Goal: Information Seeking & Learning: Check status

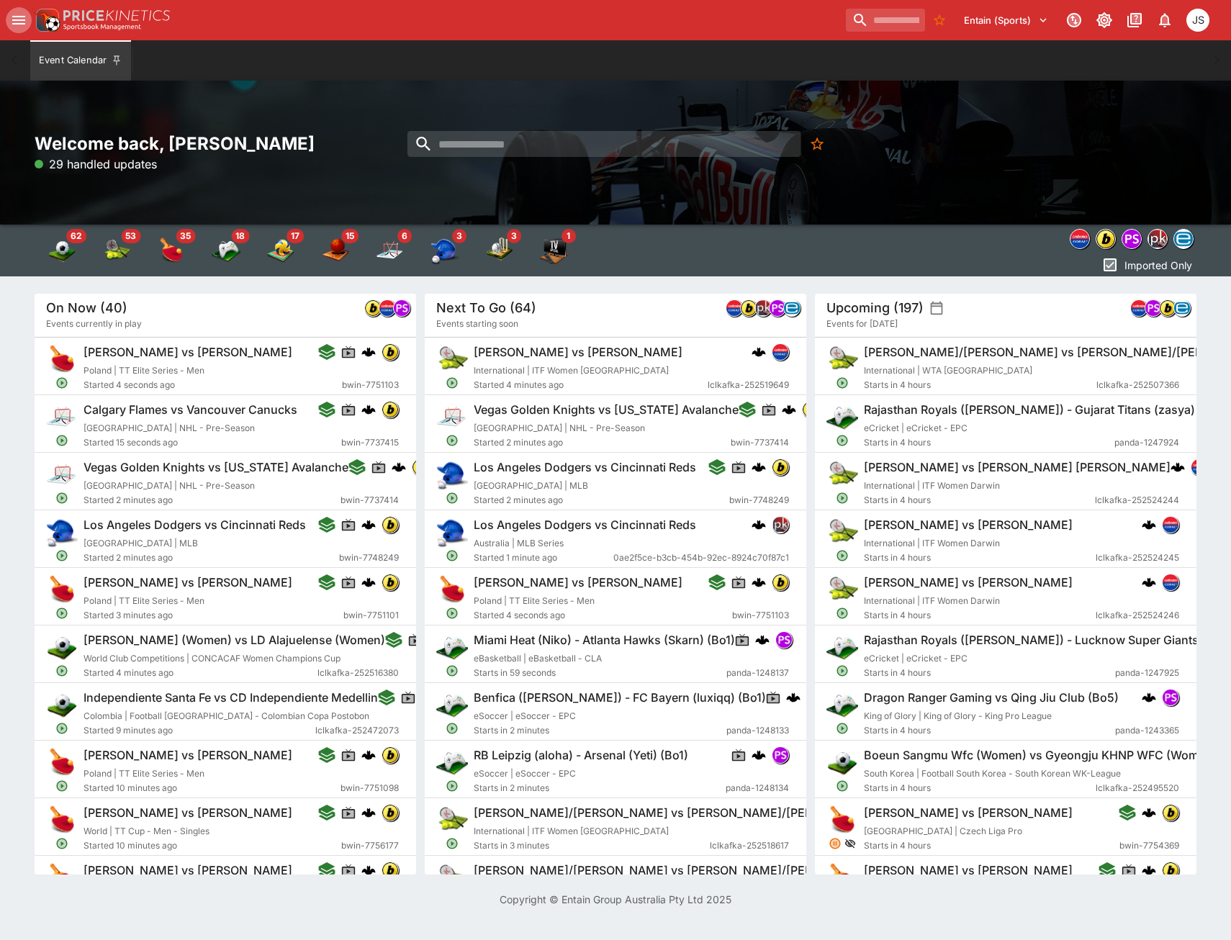
click at [7, 14] on button "open drawer" at bounding box center [19, 20] width 26 height 26
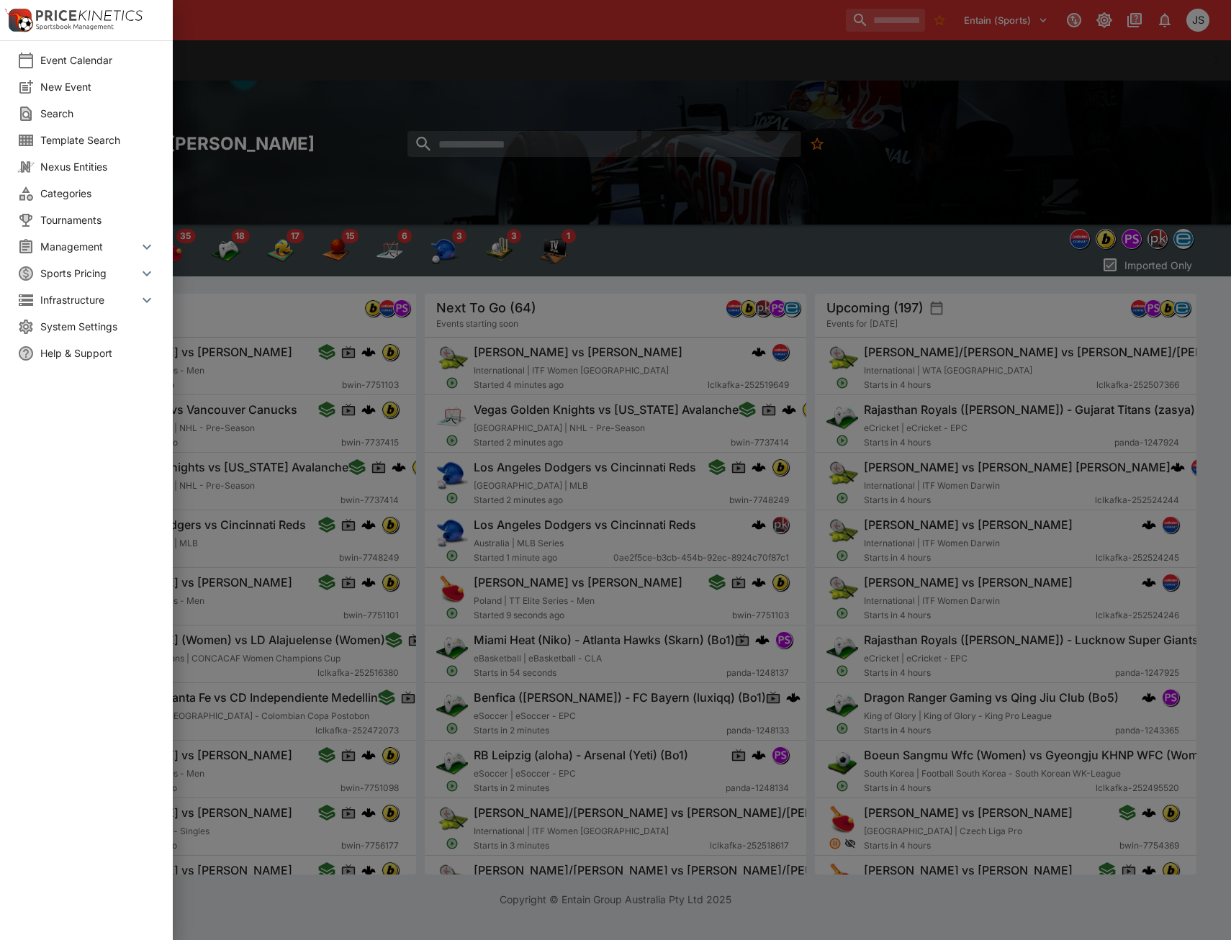
click at [140, 250] on icon at bounding box center [146, 246] width 17 height 17
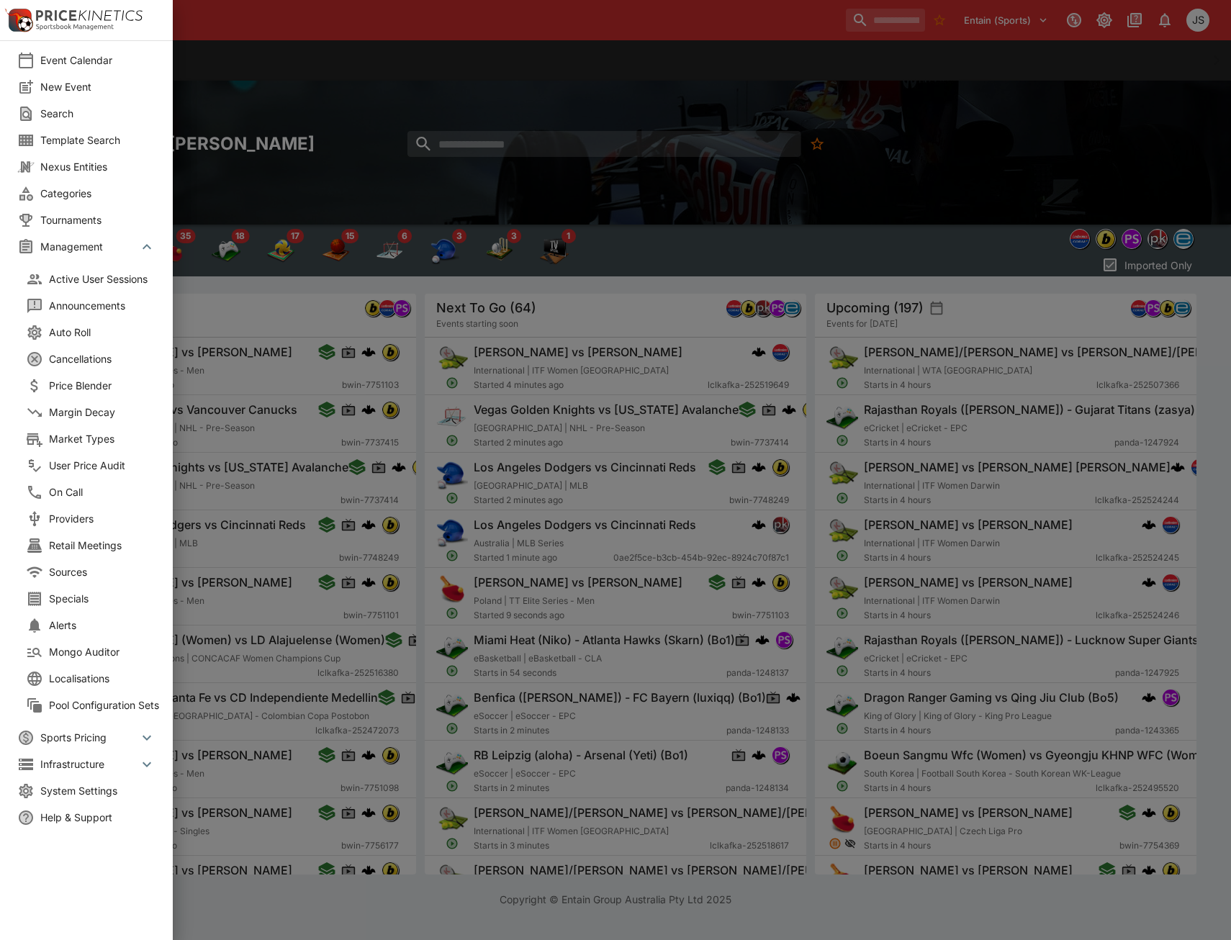
click at [140, 250] on icon at bounding box center [146, 246] width 17 height 17
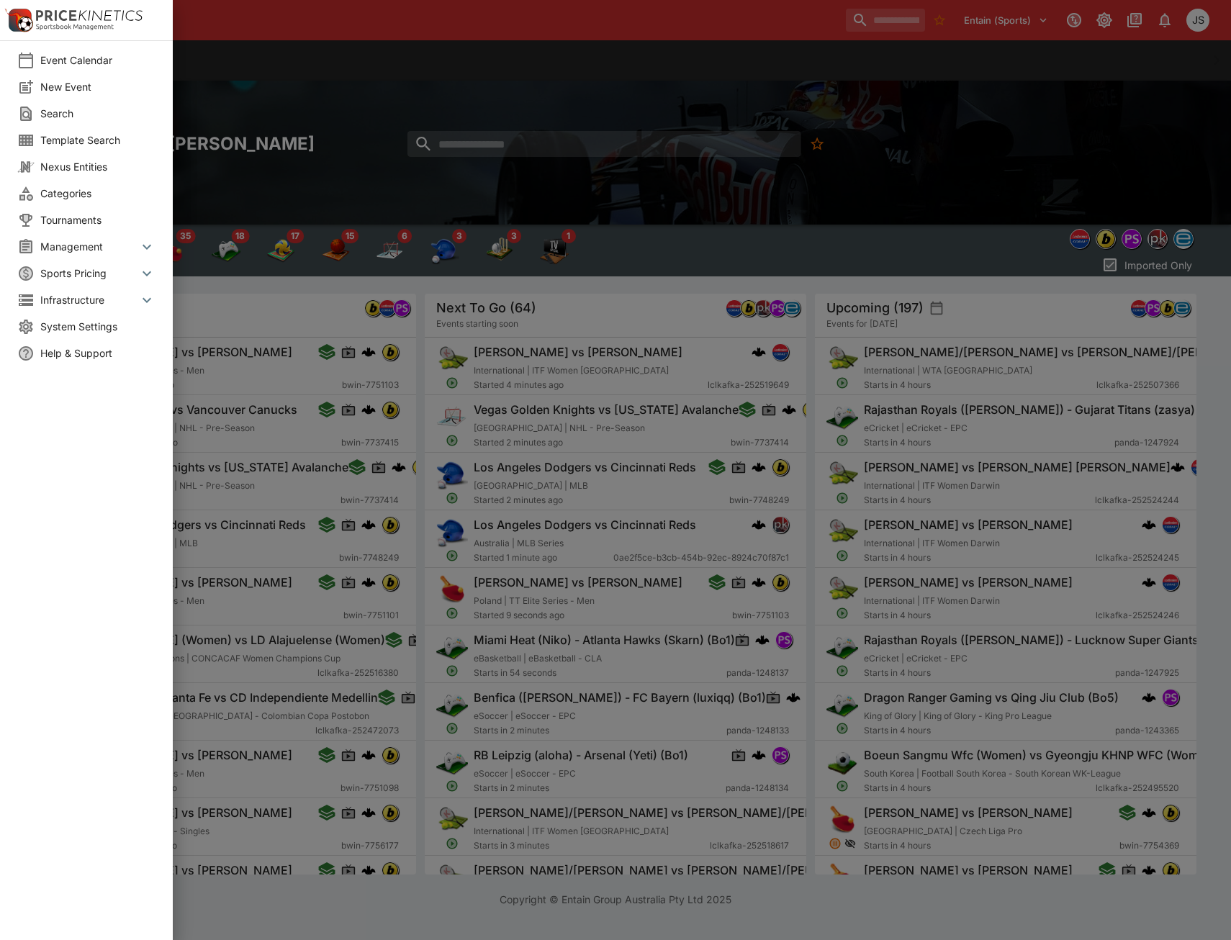
click at [138, 279] on span "Sports Pricing" at bounding box center [89, 273] width 98 height 15
click at [90, 54] on span "Event Calendar" at bounding box center [97, 60] width 115 height 15
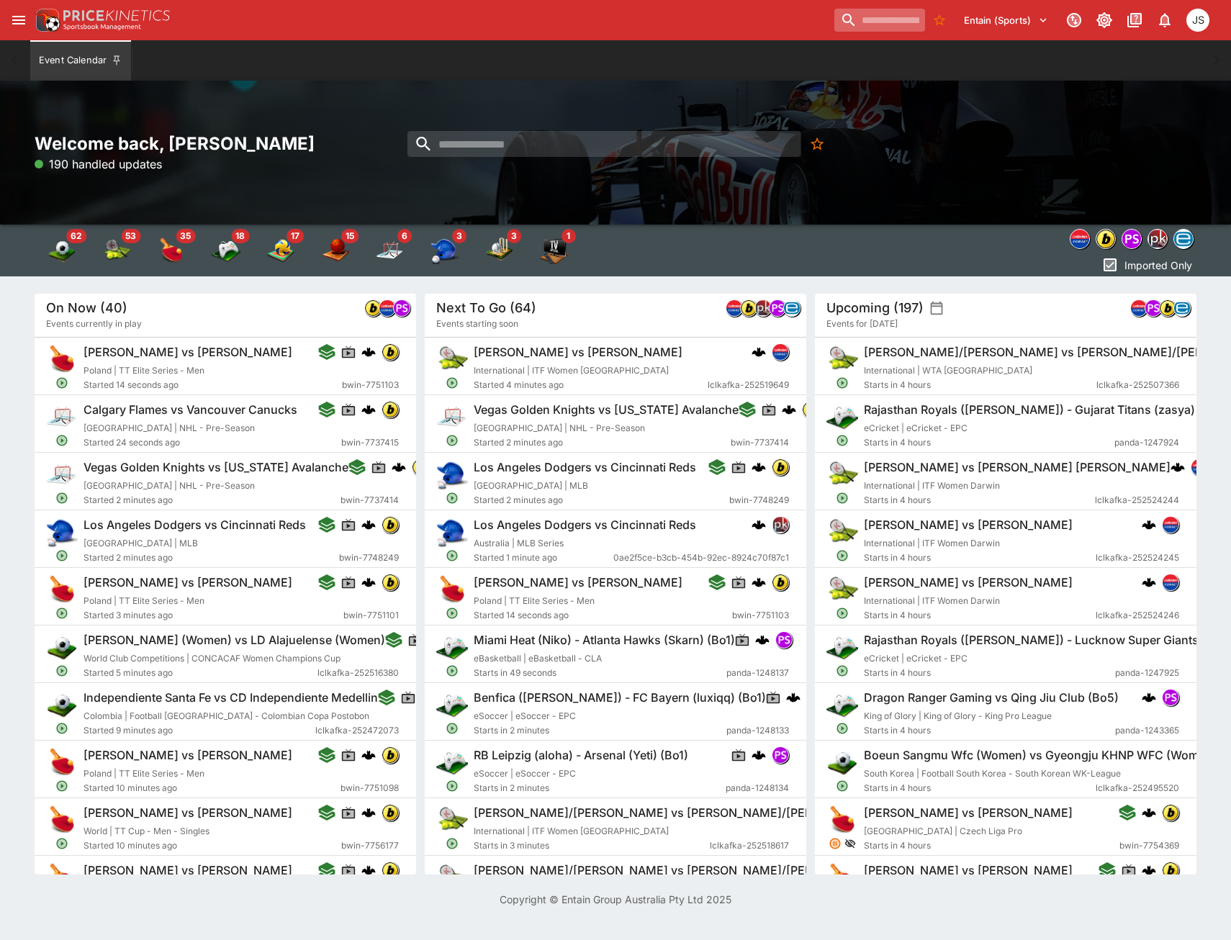
click at [837, 9] on input "search" at bounding box center [880, 20] width 91 height 23
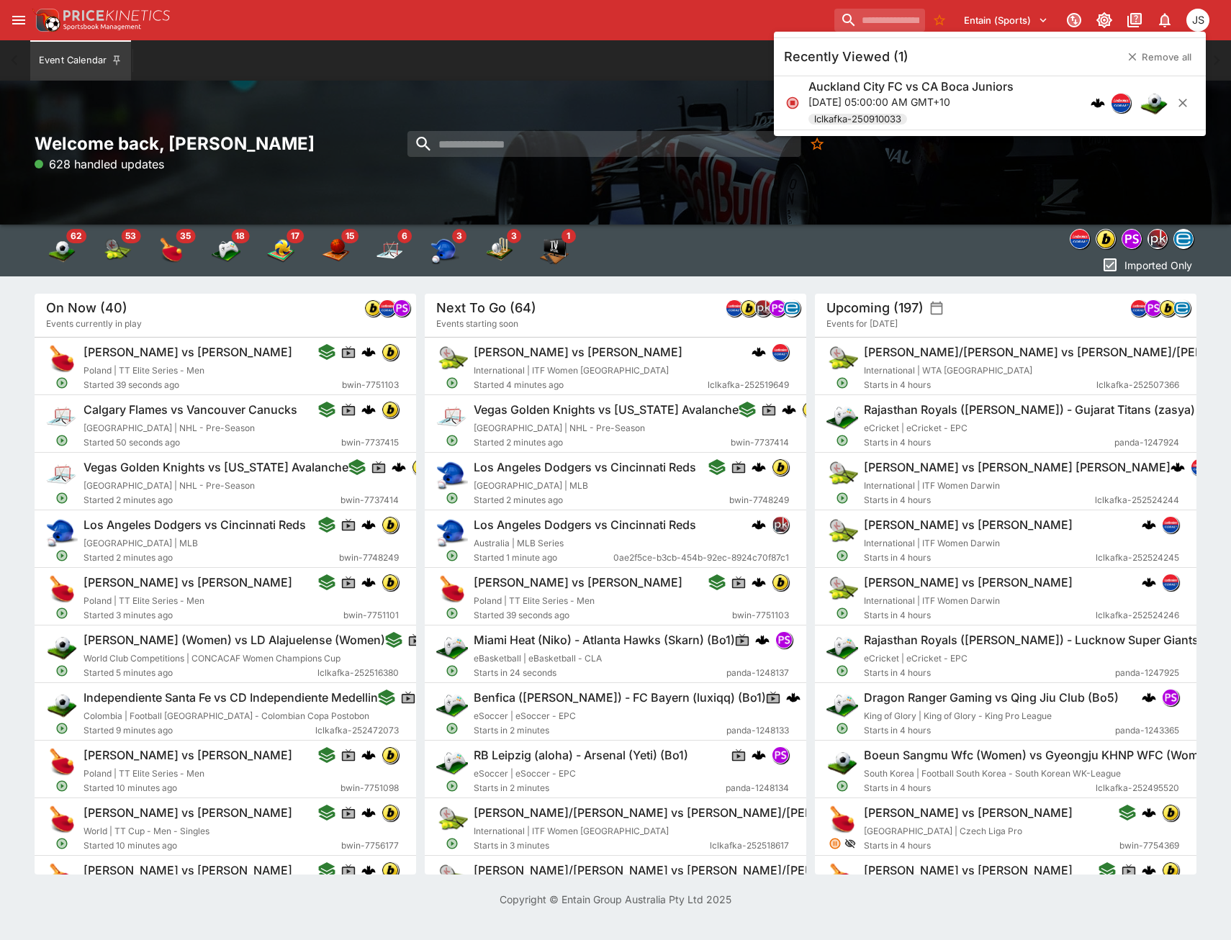
paste input "**********"
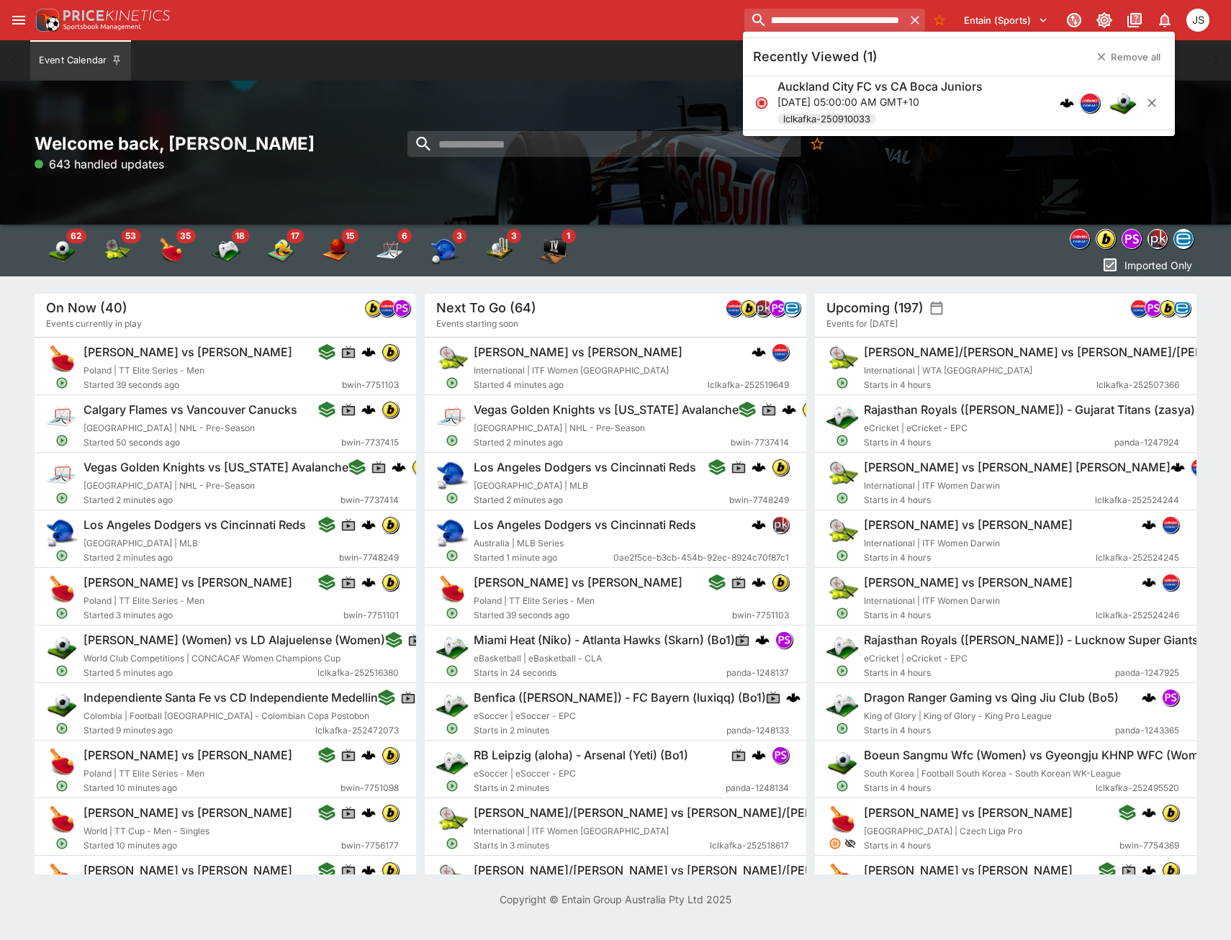
type input "**********"
click at [755, 19] on input "**********" at bounding box center [825, 20] width 161 height 23
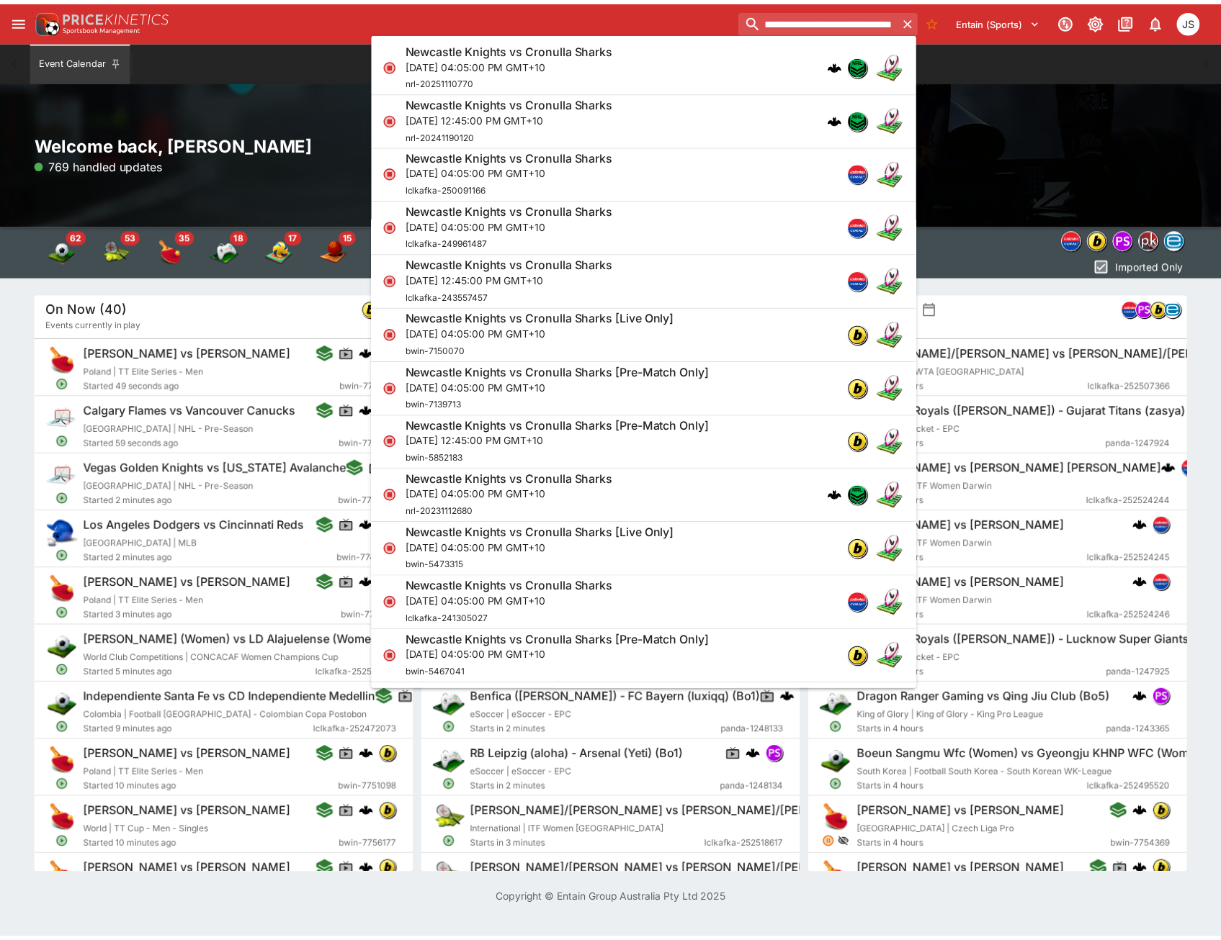
scroll to position [0, 0]
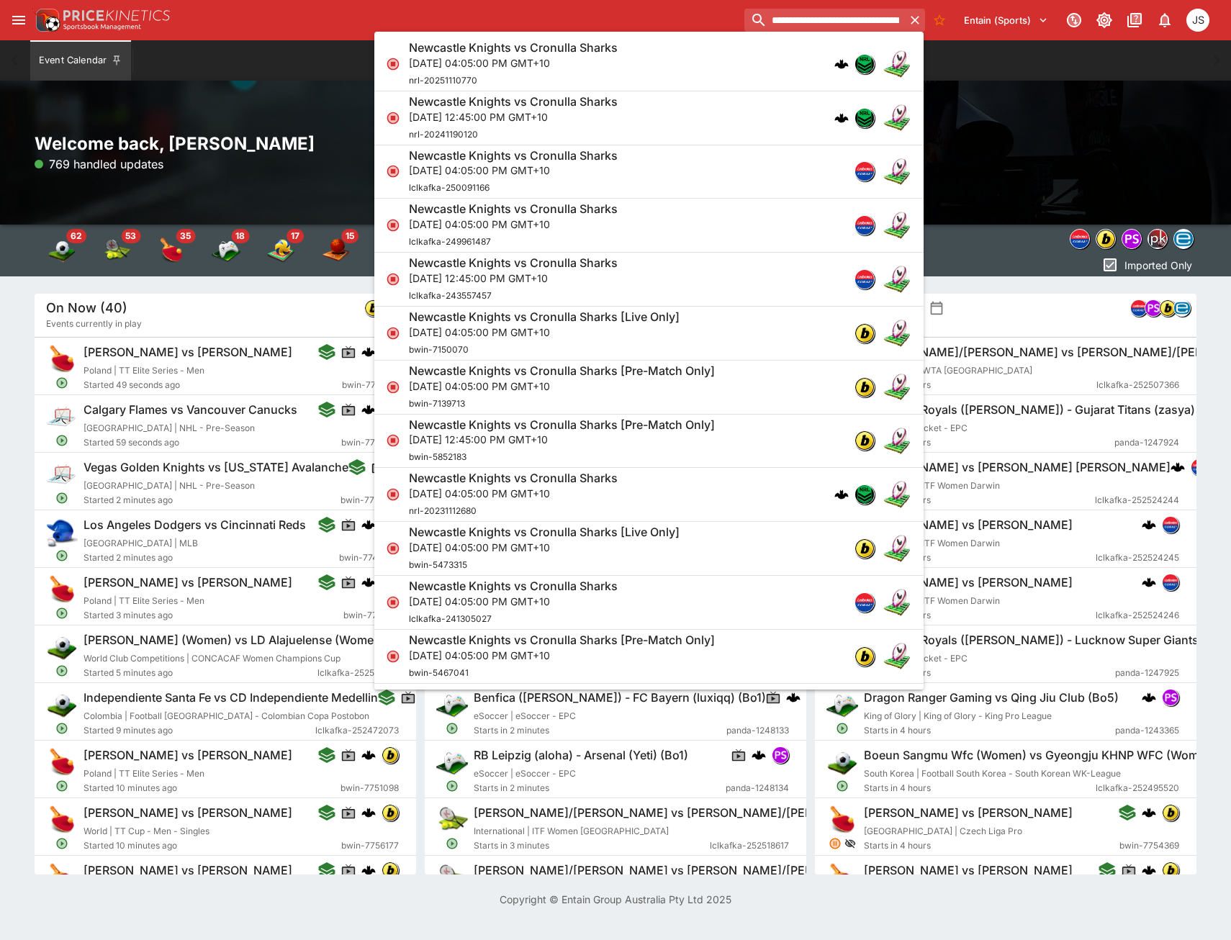
click at [516, 53] on h6 "Newcastle Knights vs Cronulla Sharks" at bounding box center [513, 47] width 209 height 15
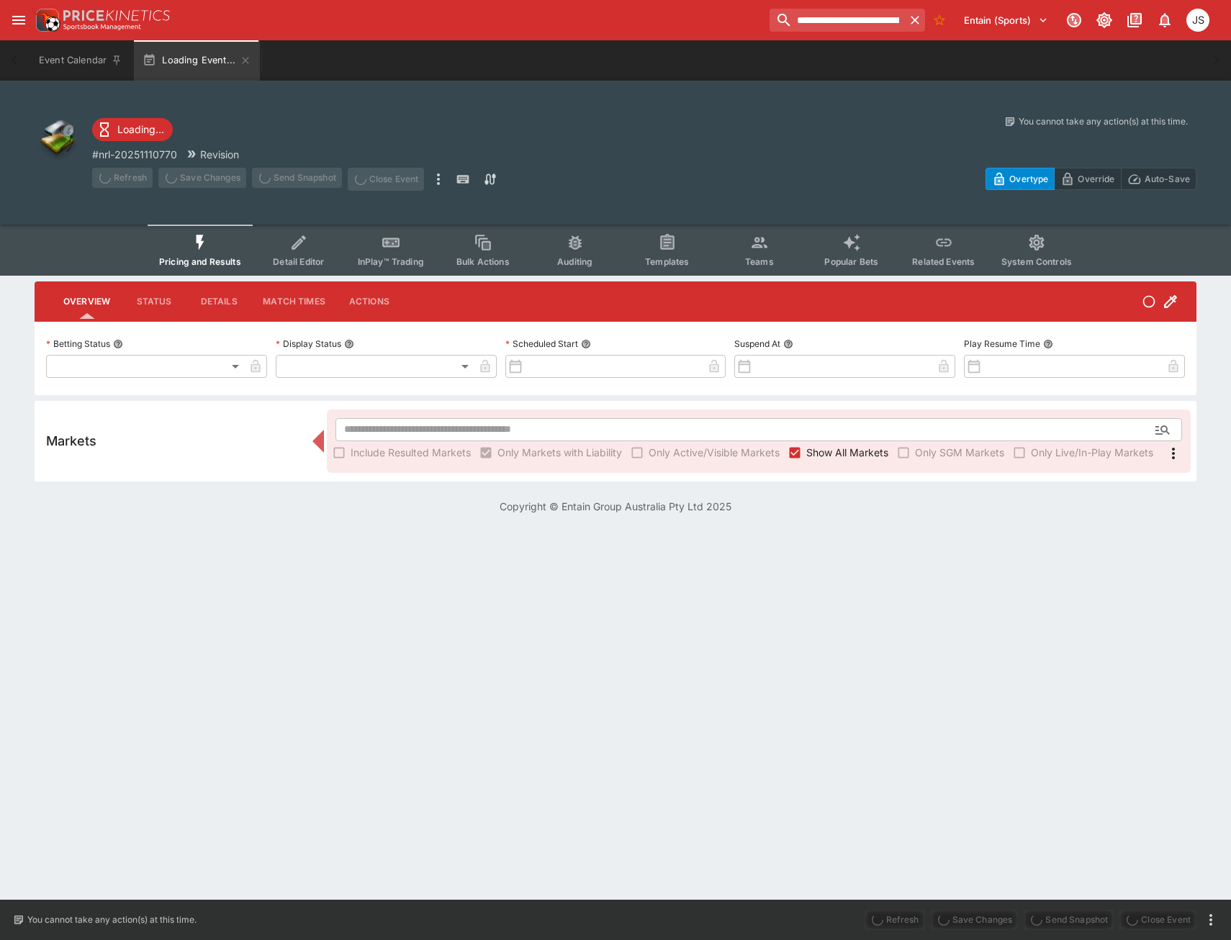
click at [158, 307] on button "Status" at bounding box center [154, 301] width 65 height 35
click at [159, 302] on button "Status" at bounding box center [154, 301] width 65 height 35
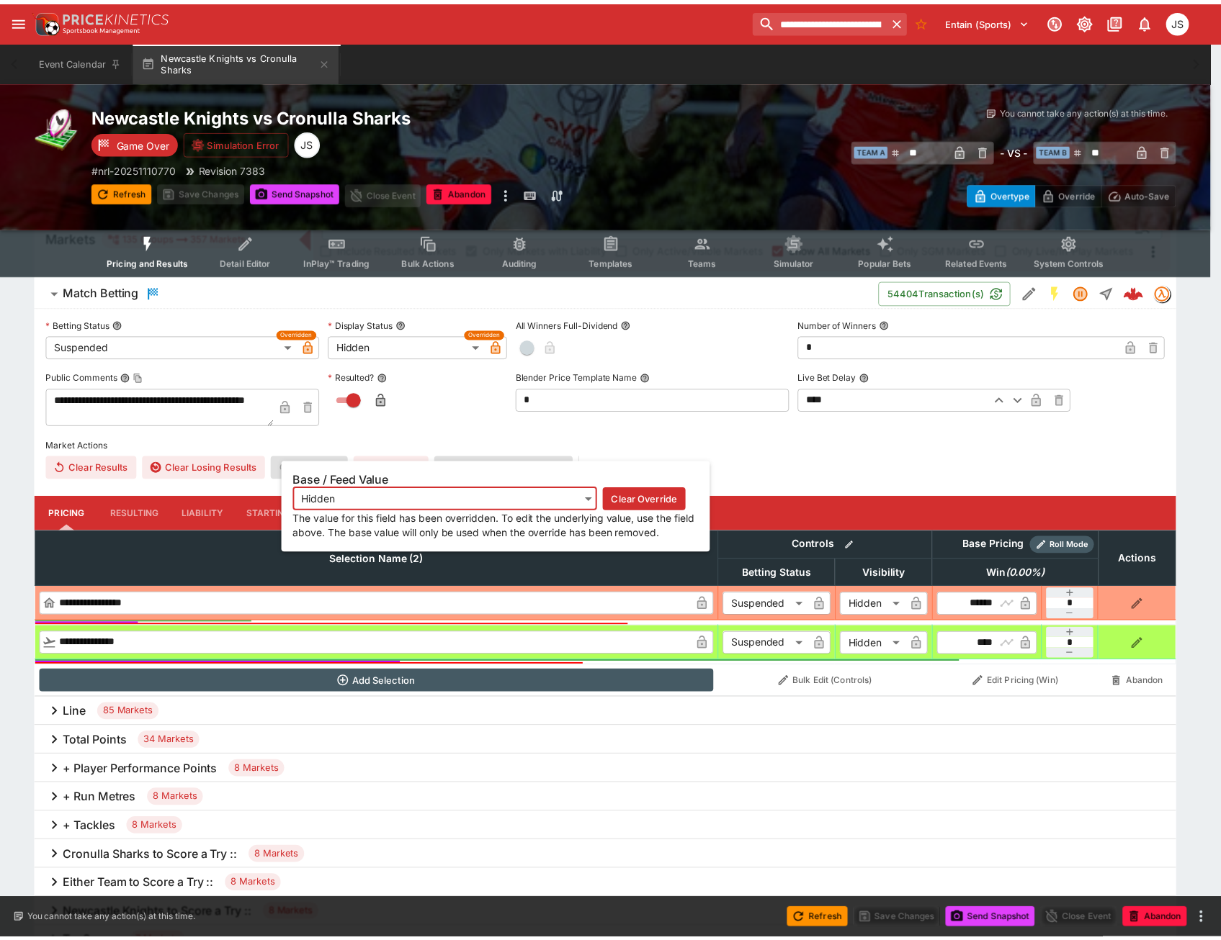
scroll to position [216, 0]
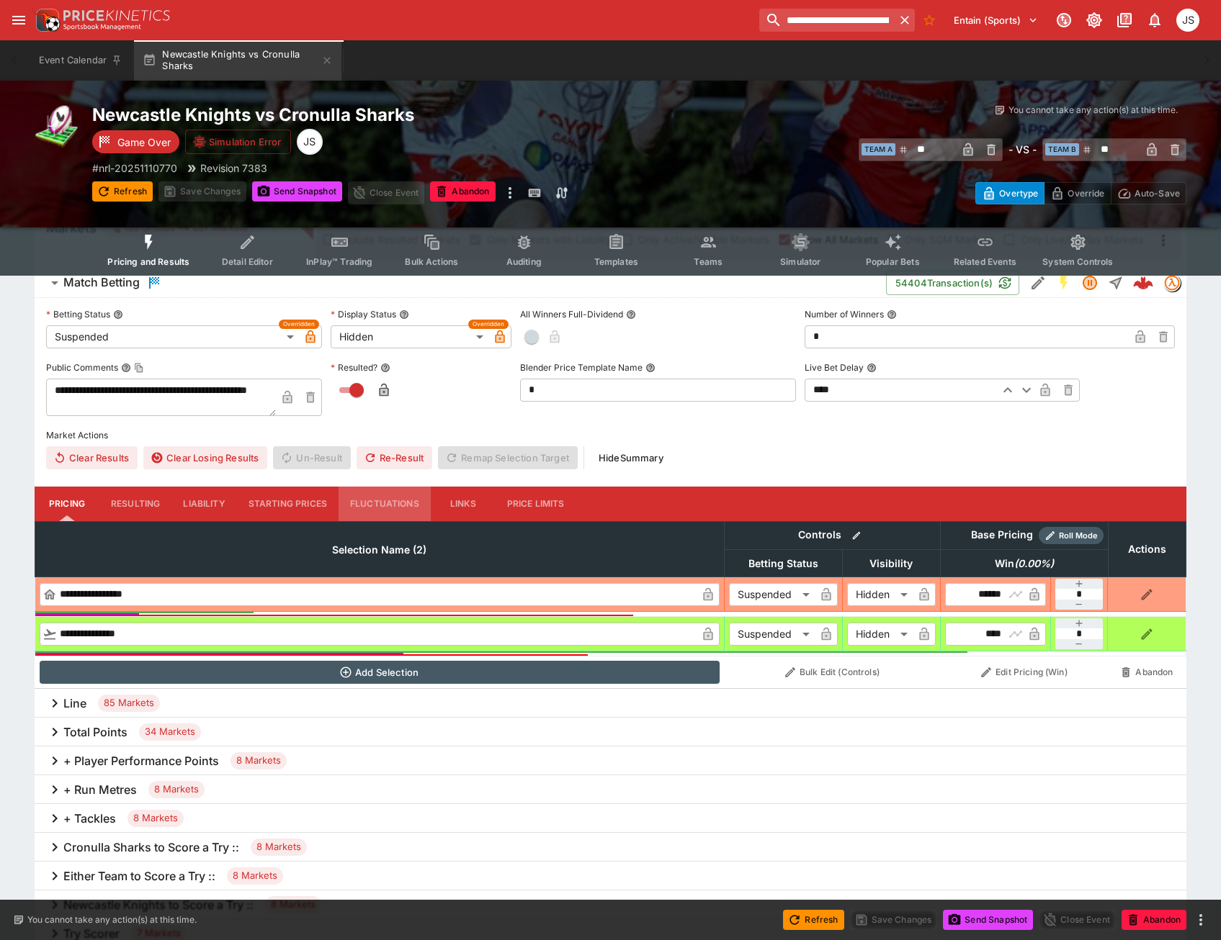
click at [393, 505] on button "Fluctuations" at bounding box center [384, 504] width 92 height 35
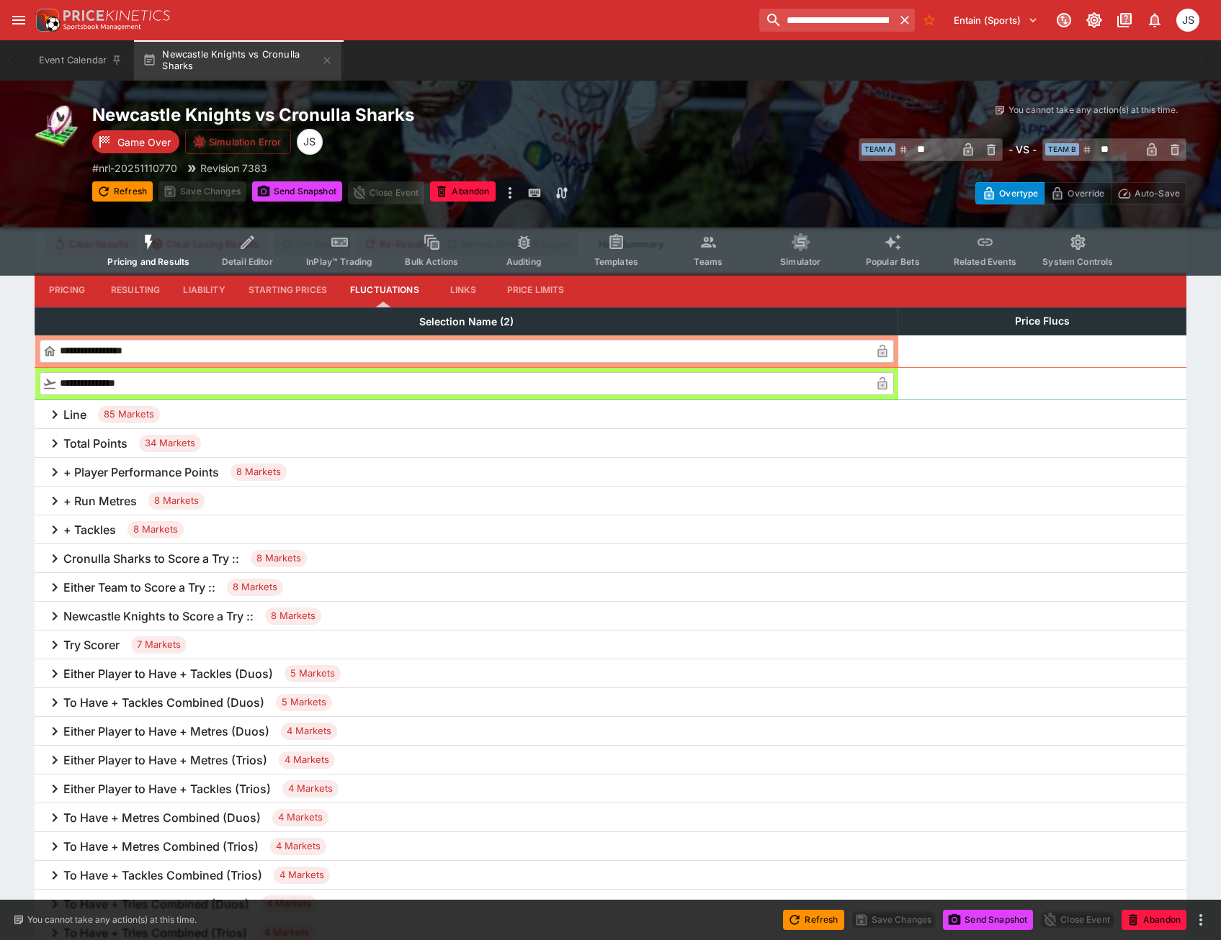
scroll to position [360, 0]
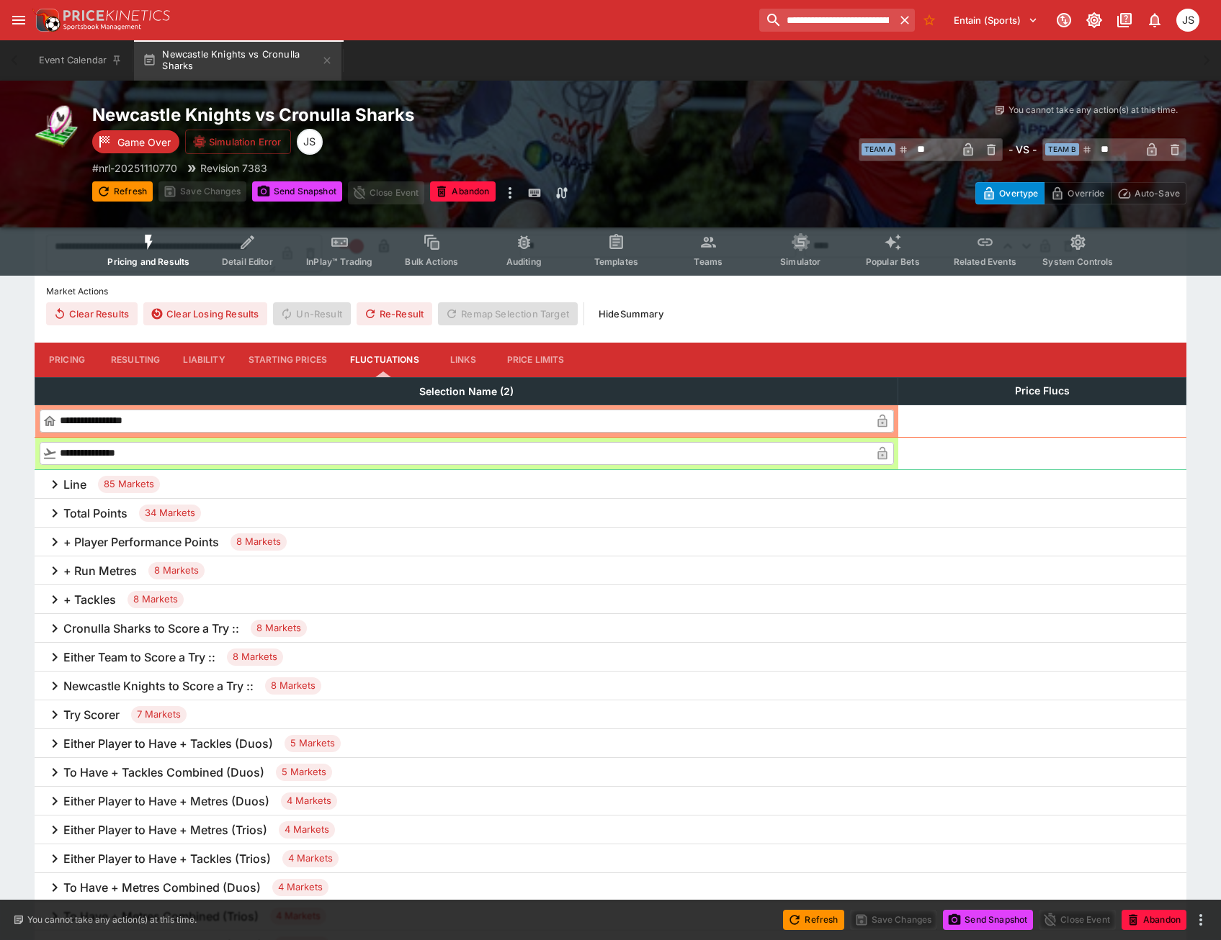
click at [191, 454] on input "**********" at bounding box center [464, 453] width 814 height 23
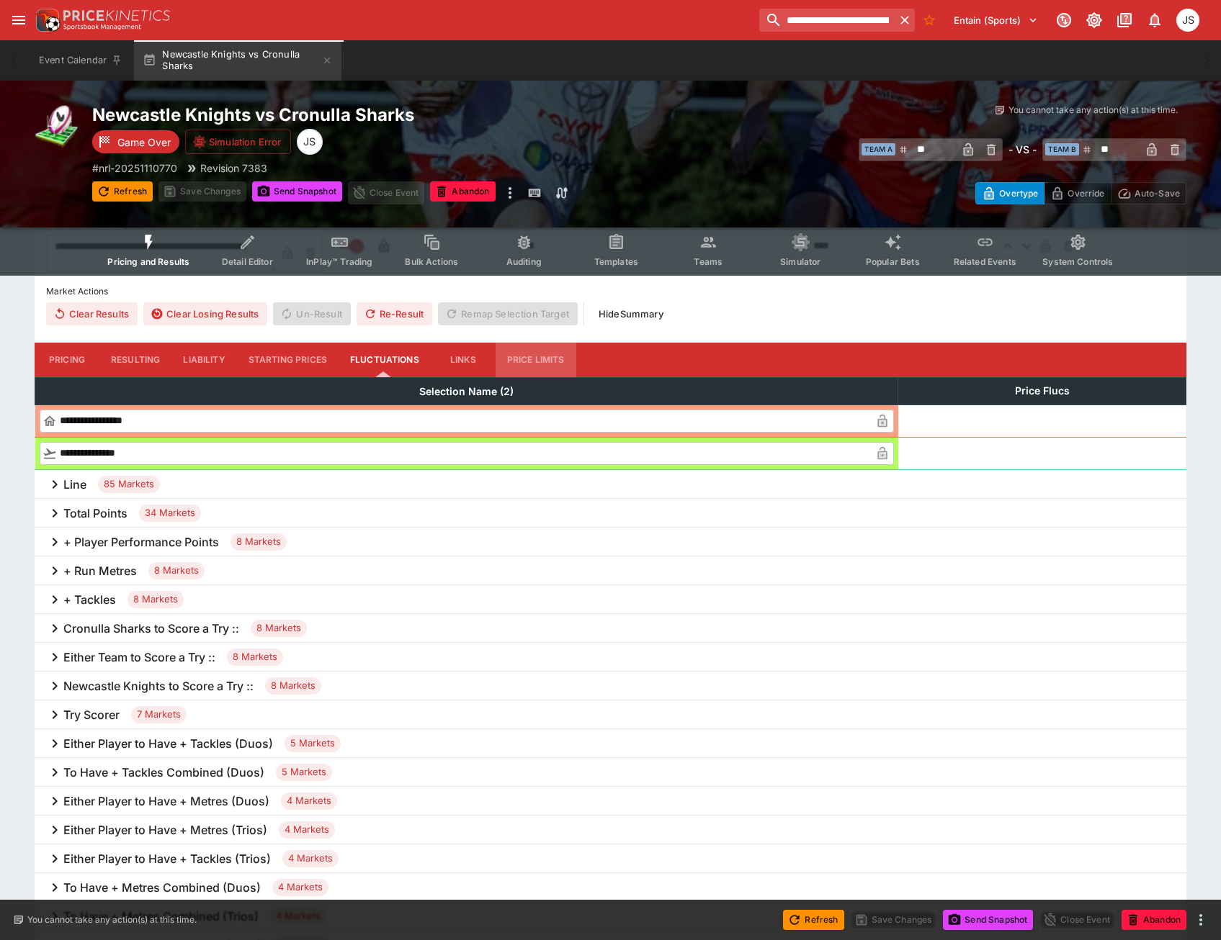
click at [524, 361] on button "Price Limits" at bounding box center [535, 360] width 81 height 35
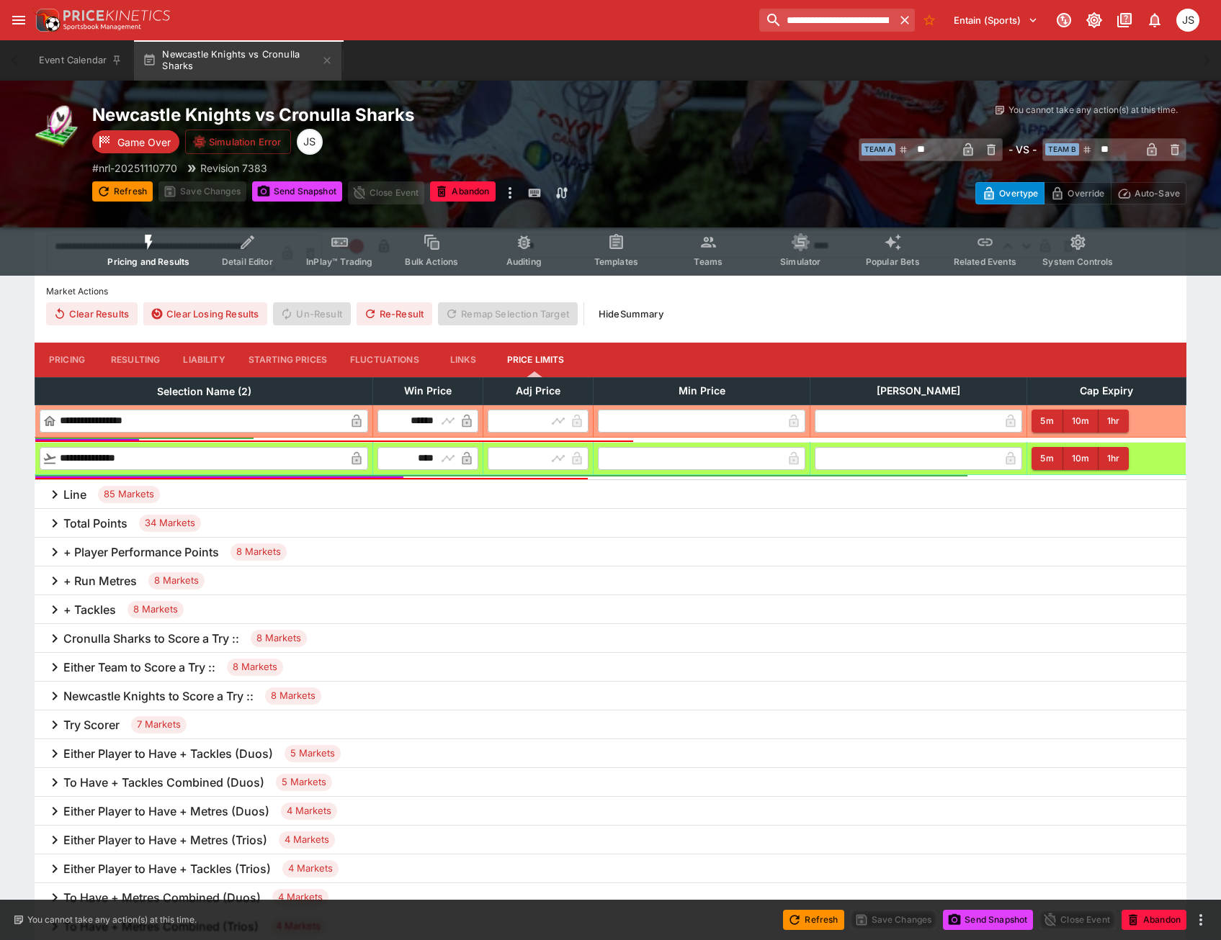
click at [460, 361] on button "Links" at bounding box center [463, 360] width 65 height 35
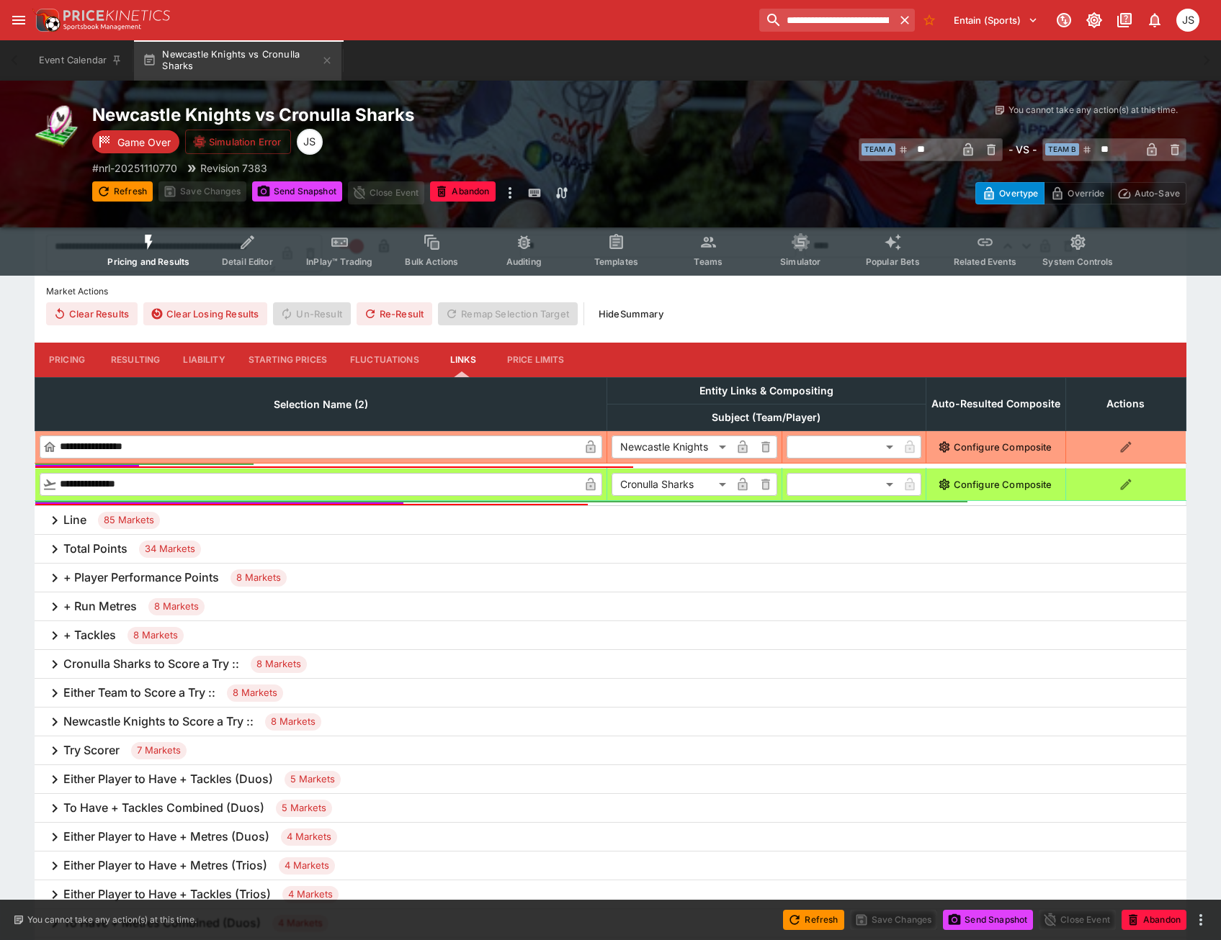
click at [389, 361] on button "Fluctuations" at bounding box center [384, 360] width 92 height 35
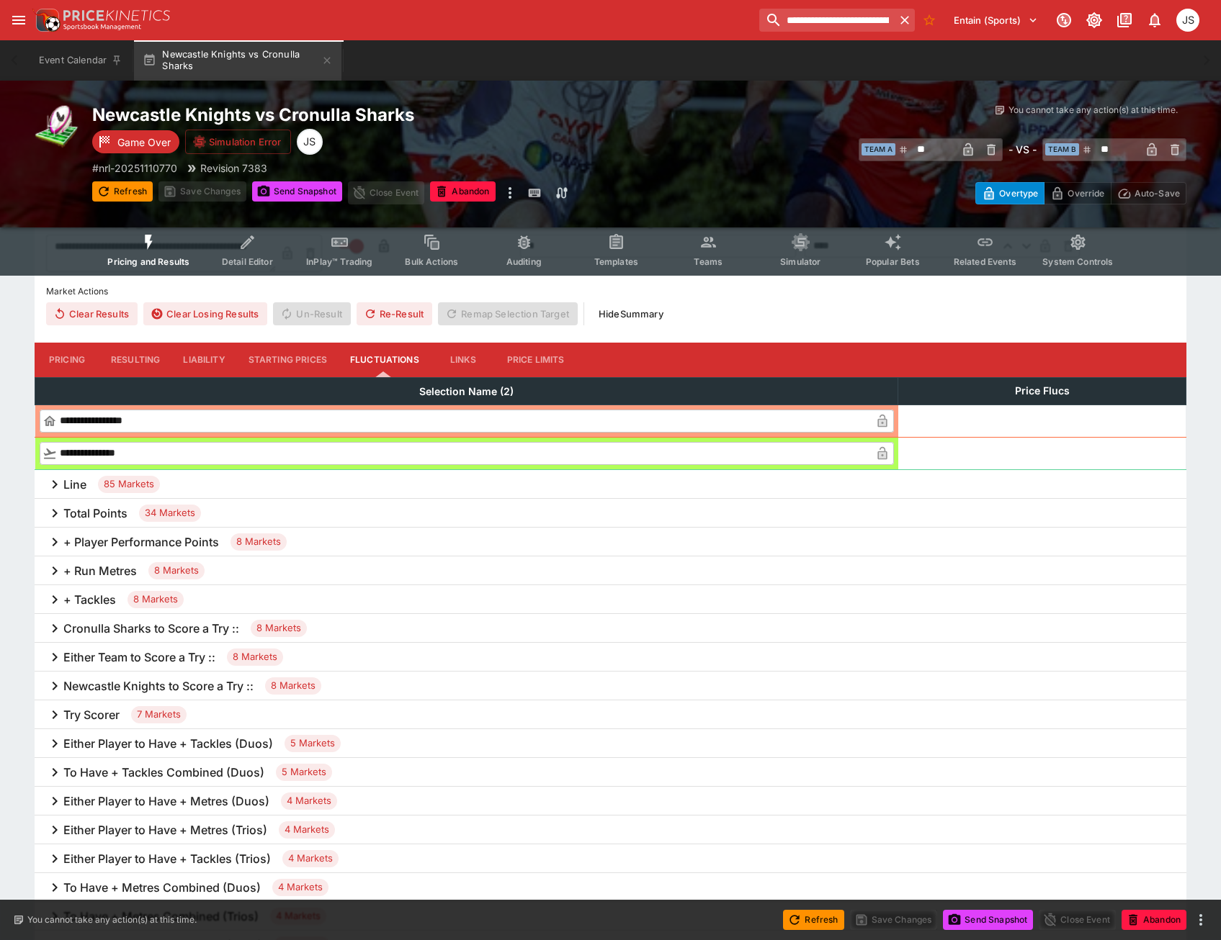
click at [225, 486] on div "Line 85 Markets" at bounding box center [610, 484] width 1151 height 29
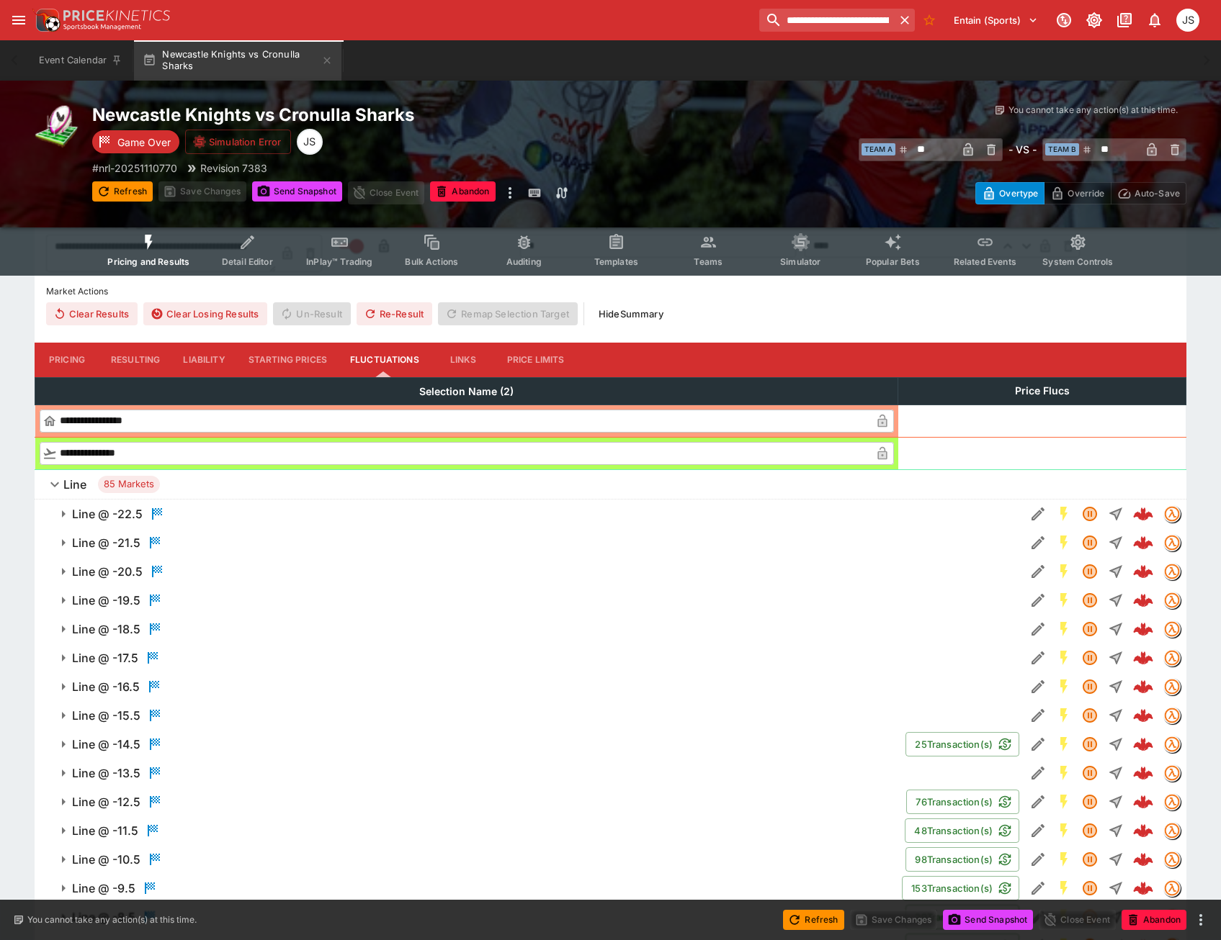
click at [234, 476] on span "Line 85 Markets" at bounding box center [618, 484] width 1111 height 17
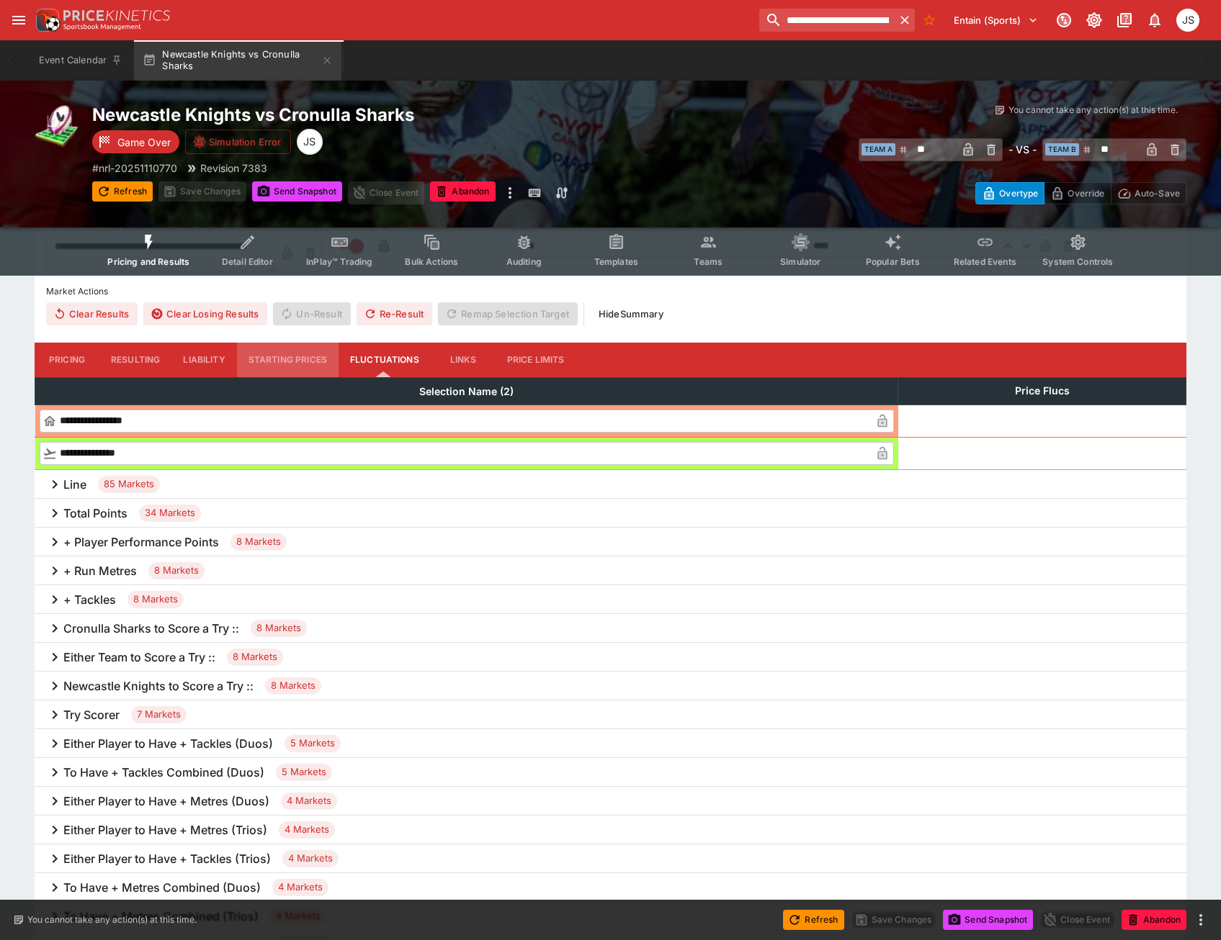
click at [297, 363] on button "Starting Prices" at bounding box center [288, 360] width 102 height 35
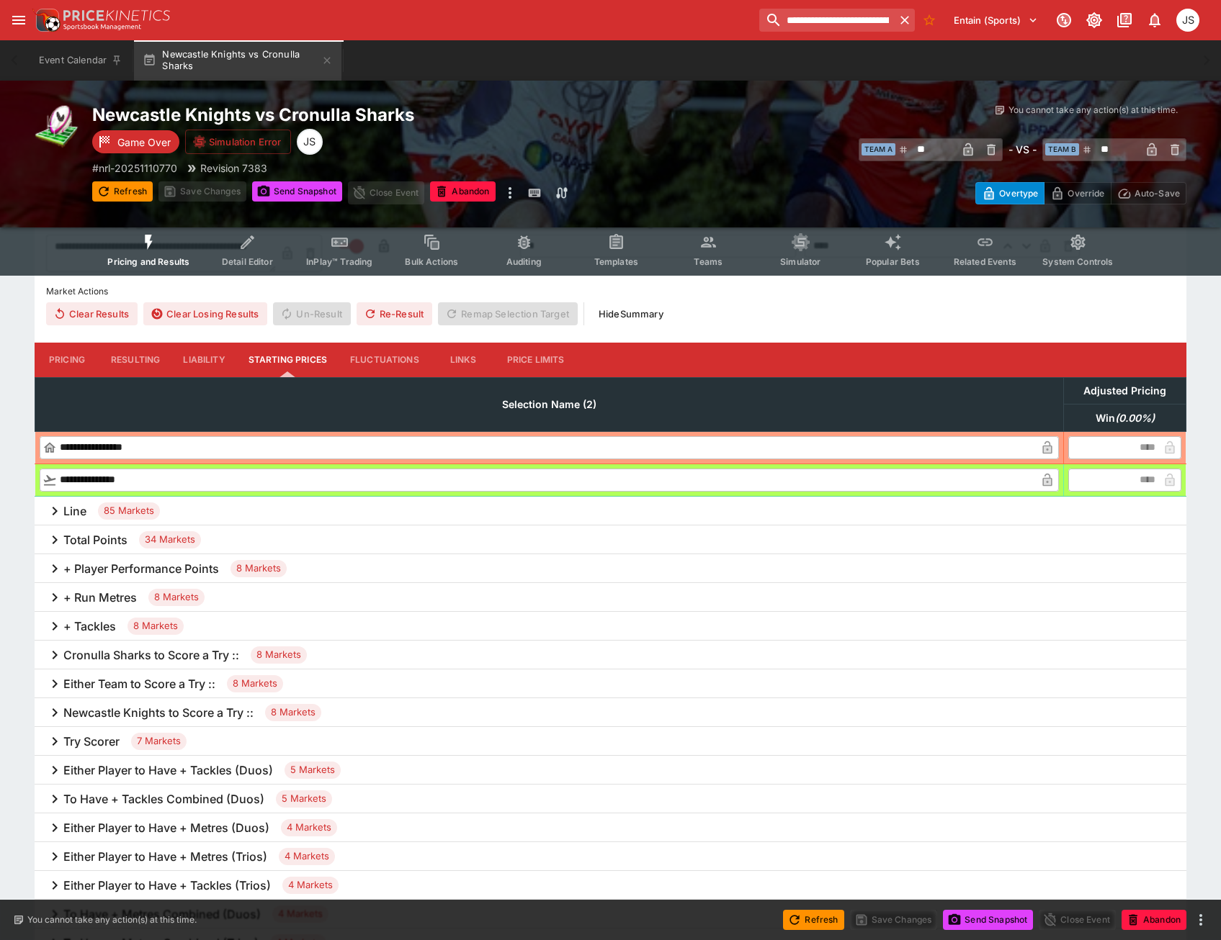
click at [546, 361] on button "Price Limits" at bounding box center [535, 360] width 81 height 35
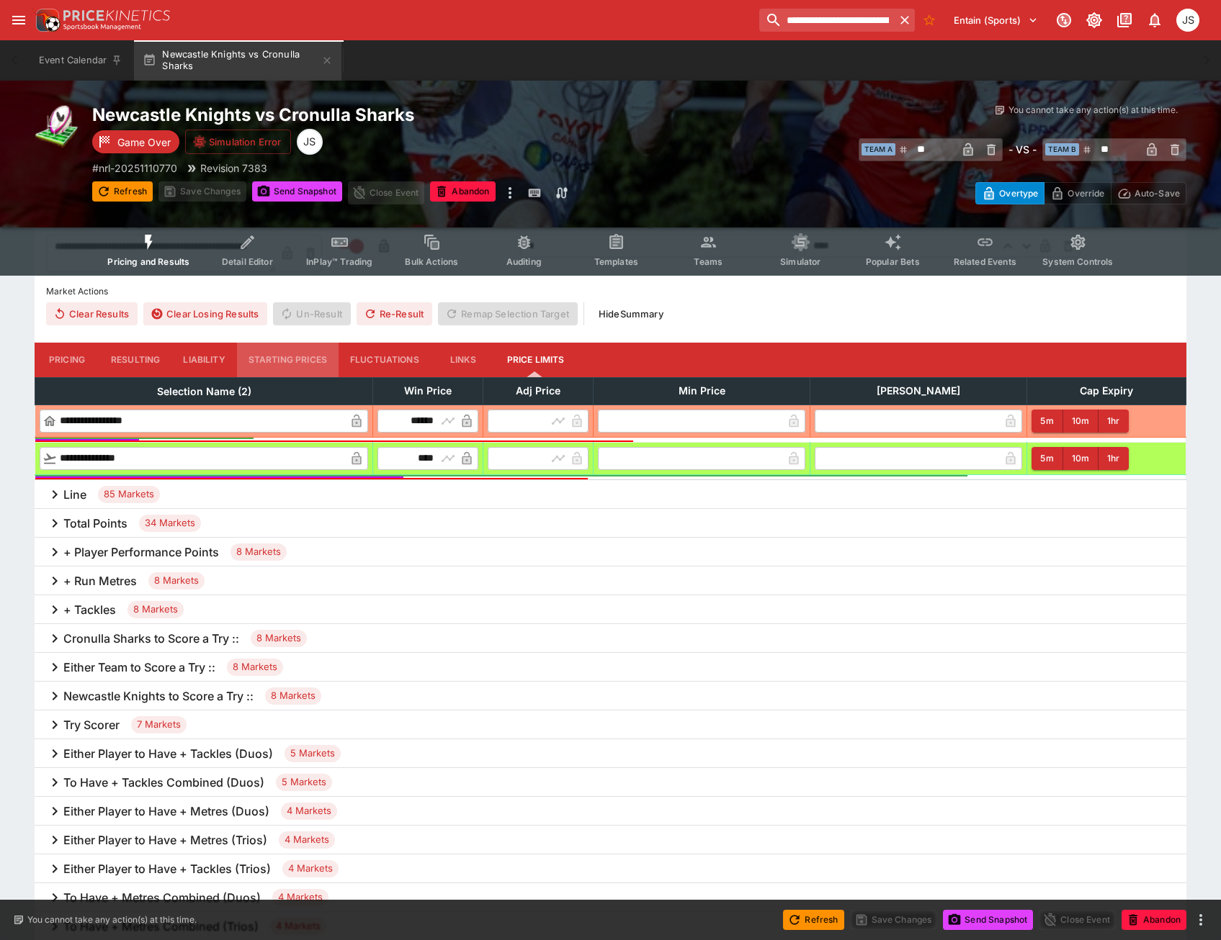
click at [287, 363] on button "Starting Prices" at bounding box center [288, 360] width 102 height 35
